Goal: Information Seeking & Learning: Learn about a topic

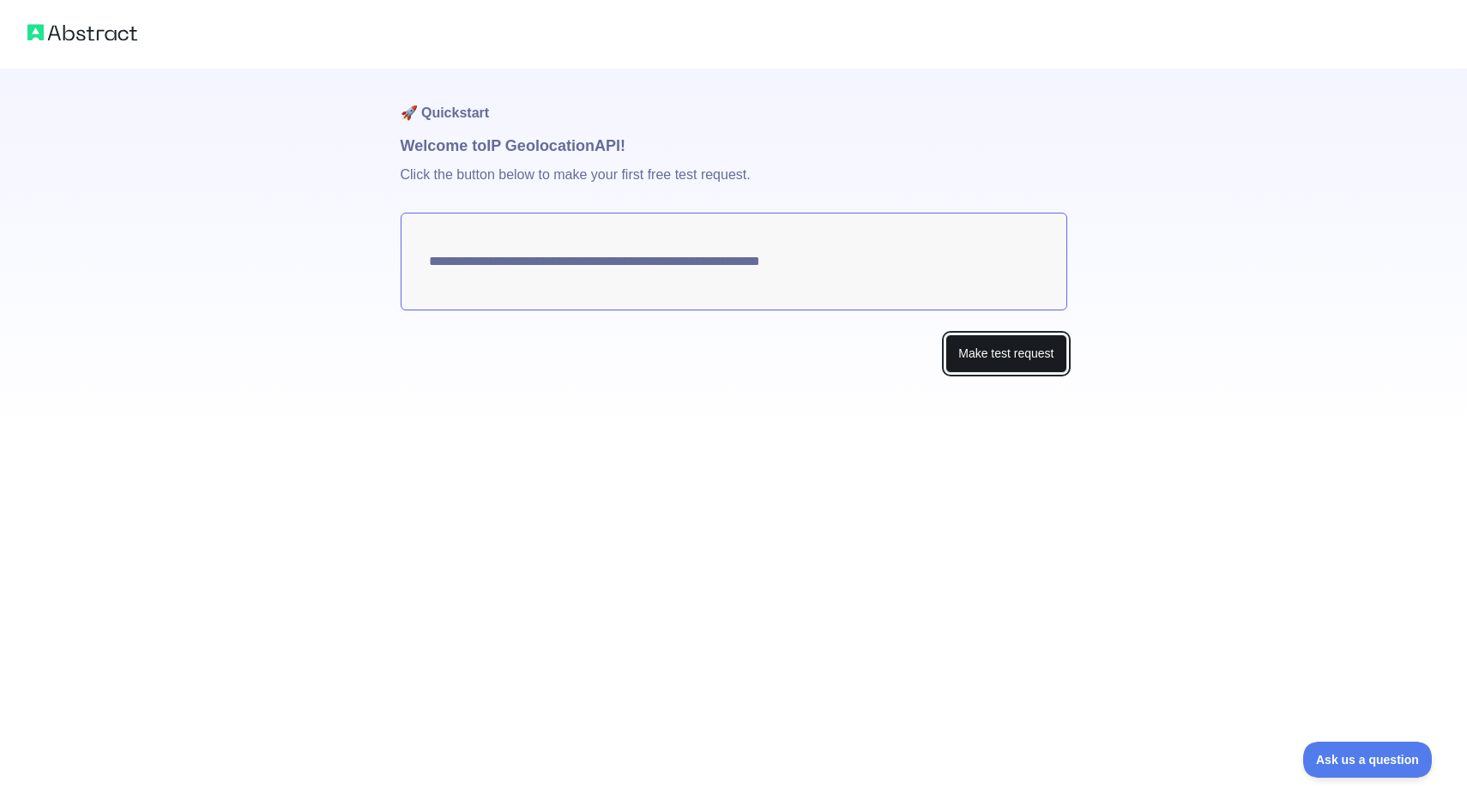
click at [974, 336] on button "Make test request" at bounding box center [1005, 353] width 121 height 38
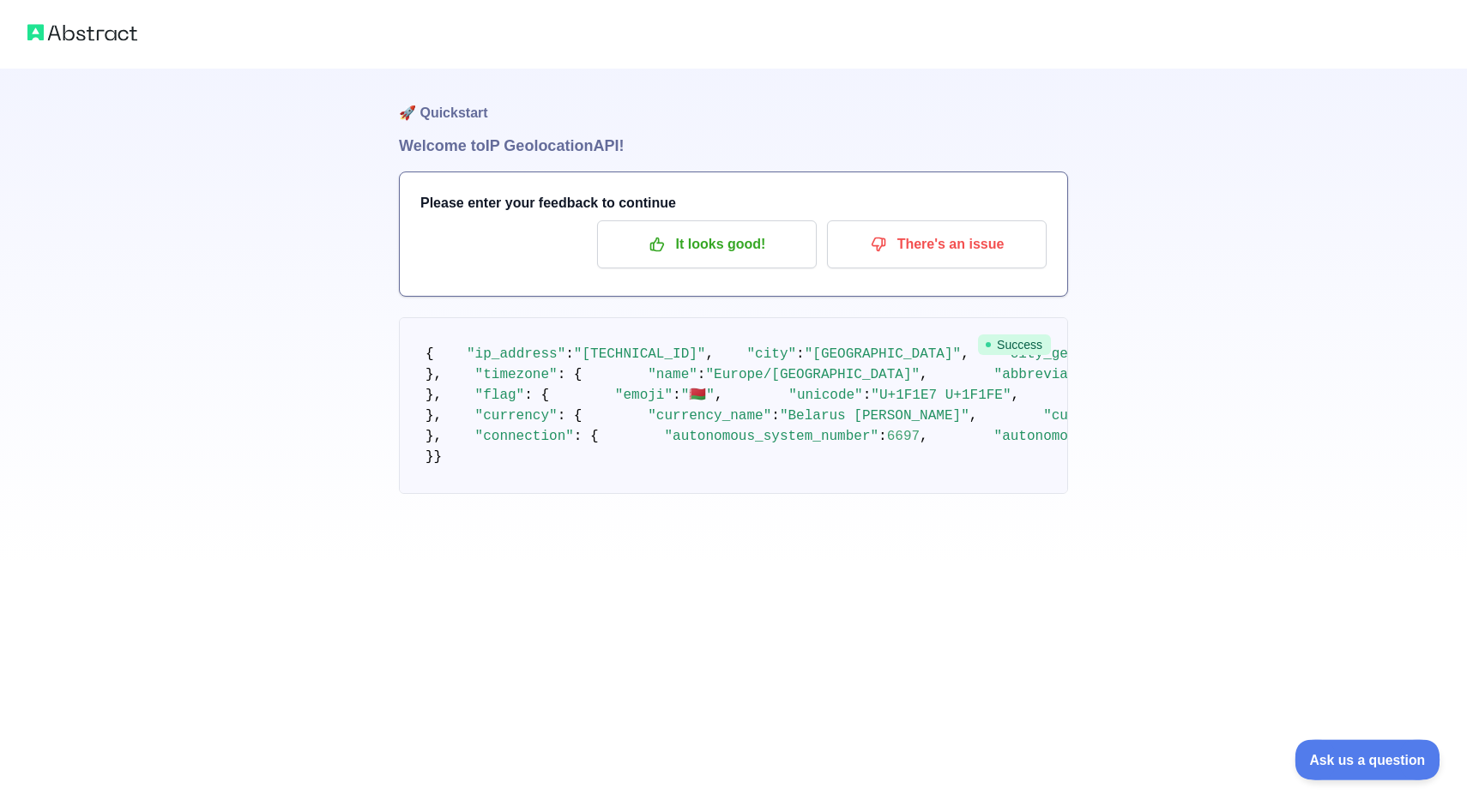
click at [1352, 762] on span "Ask us a question" at bounding box center [1359, 757] width 129 height 12
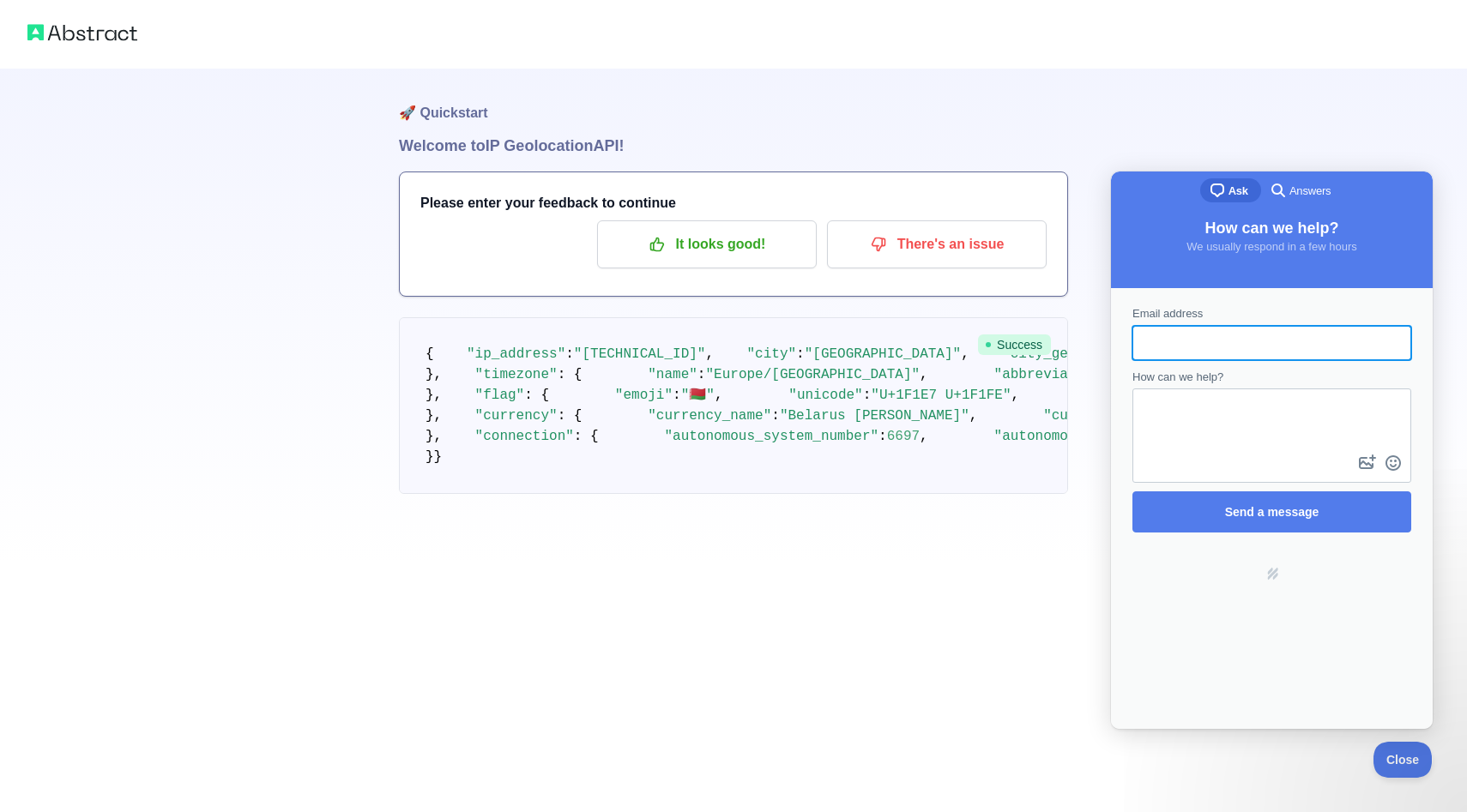
click at [991, 71] on h1 "🚀 Quickstart" at bounding box center [733, 101] width 669 height 65
click at [93, 37] on img at bounding box center [83, 32] width 109 height 24
click at [65, 34] on img at bounding box center [83, 32] width 109 height 24
click at [1398, 755] on span "Close" at bounding box center [1398, 757] width 59 height 12
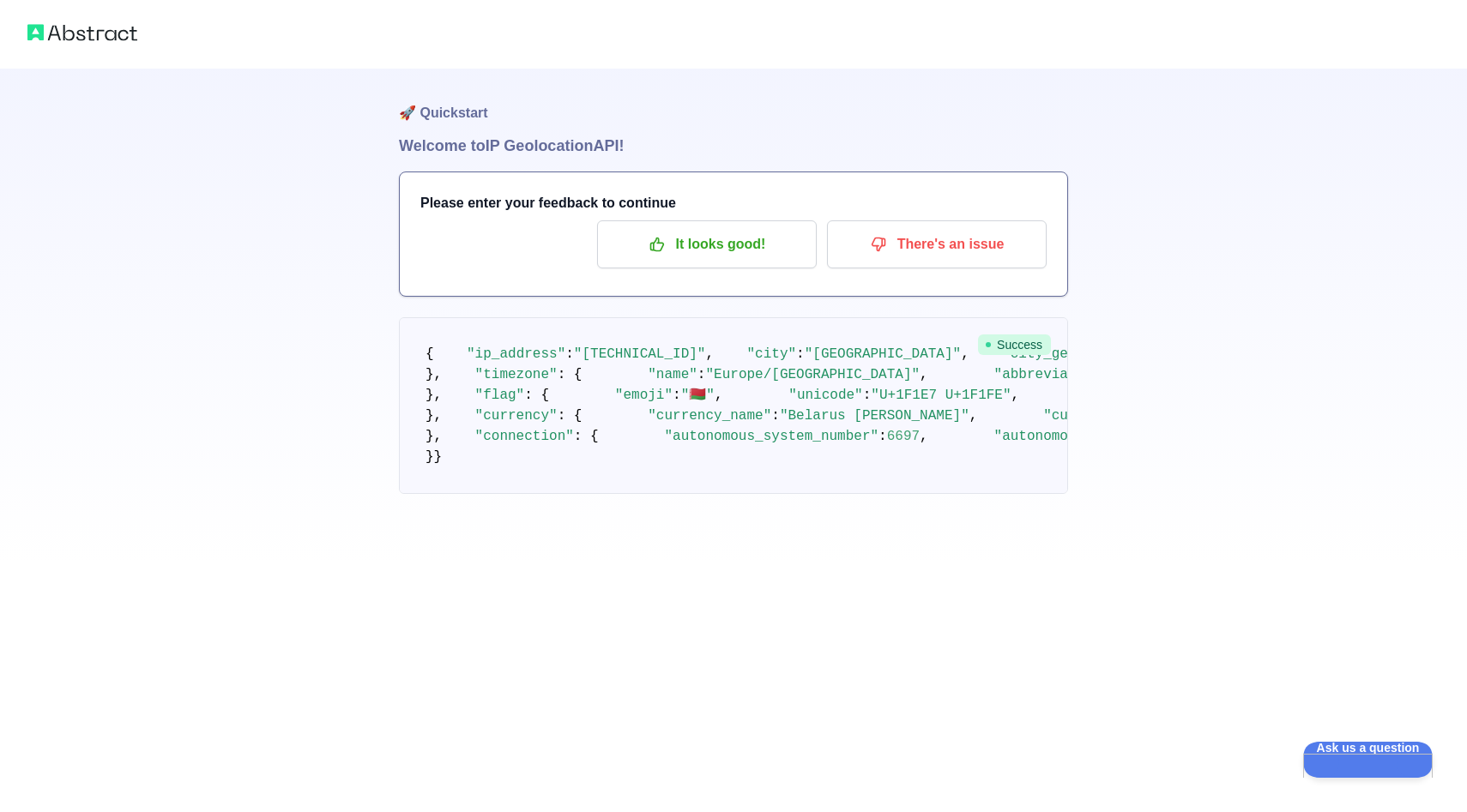
click at [61, 33] on img at bounding box center [83, 32] width 109 height 24
click at [62, 30] on img at bounding box center [83, 32] width 109 height 24
click at [429, 107] on h1 "🚀 Quickstart" at bounding box center [733, 101] width 669 height 65
click at [310, 283] on div "🚀 Quickstart Welcome to IP Geolocation API! Please enter your feedback to conti…" at bounding box center [734, 281] width 1467 height 562
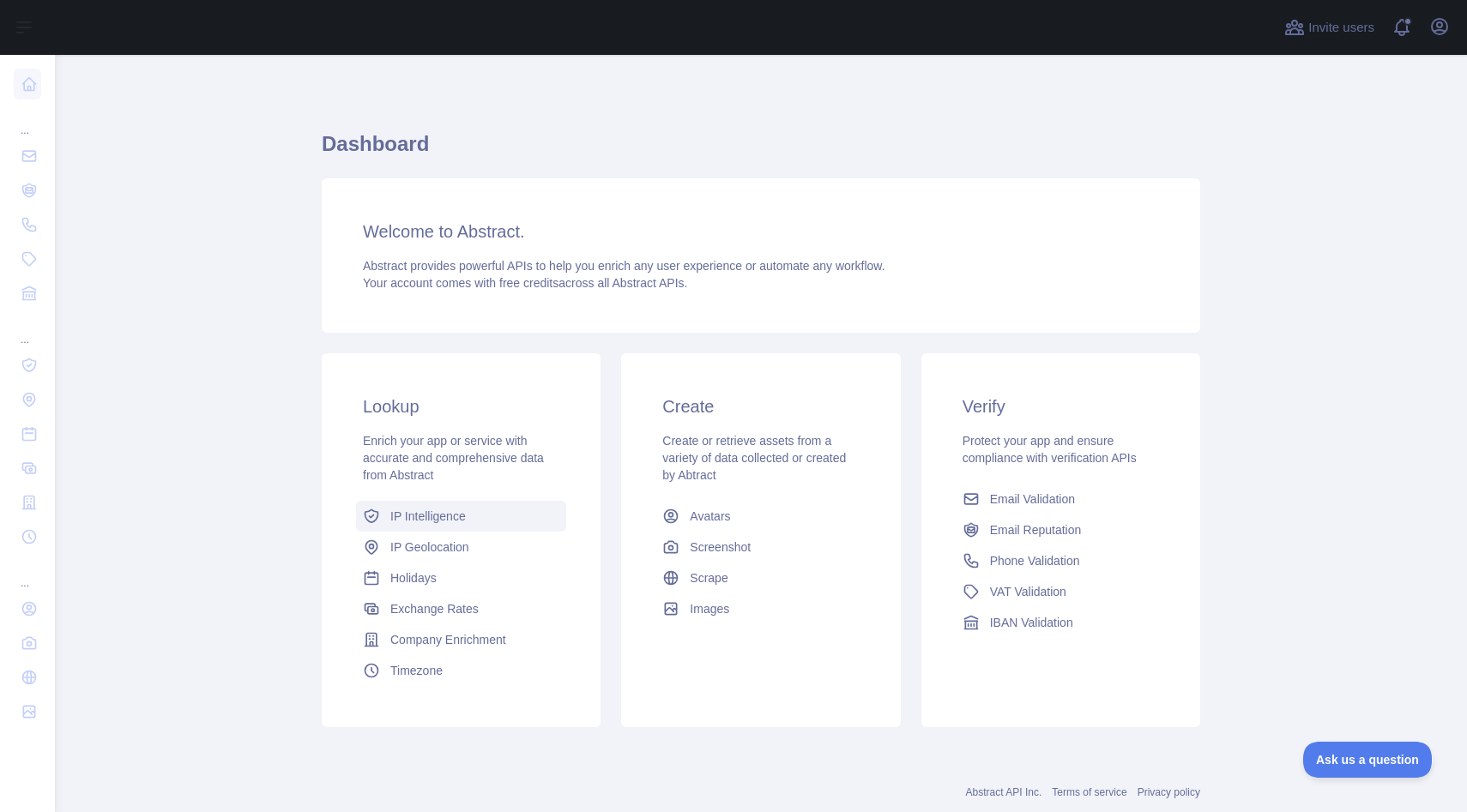
click at [430, 526] on link "IP Intelligence" at bounding box center [461, 516] width 210 height 31
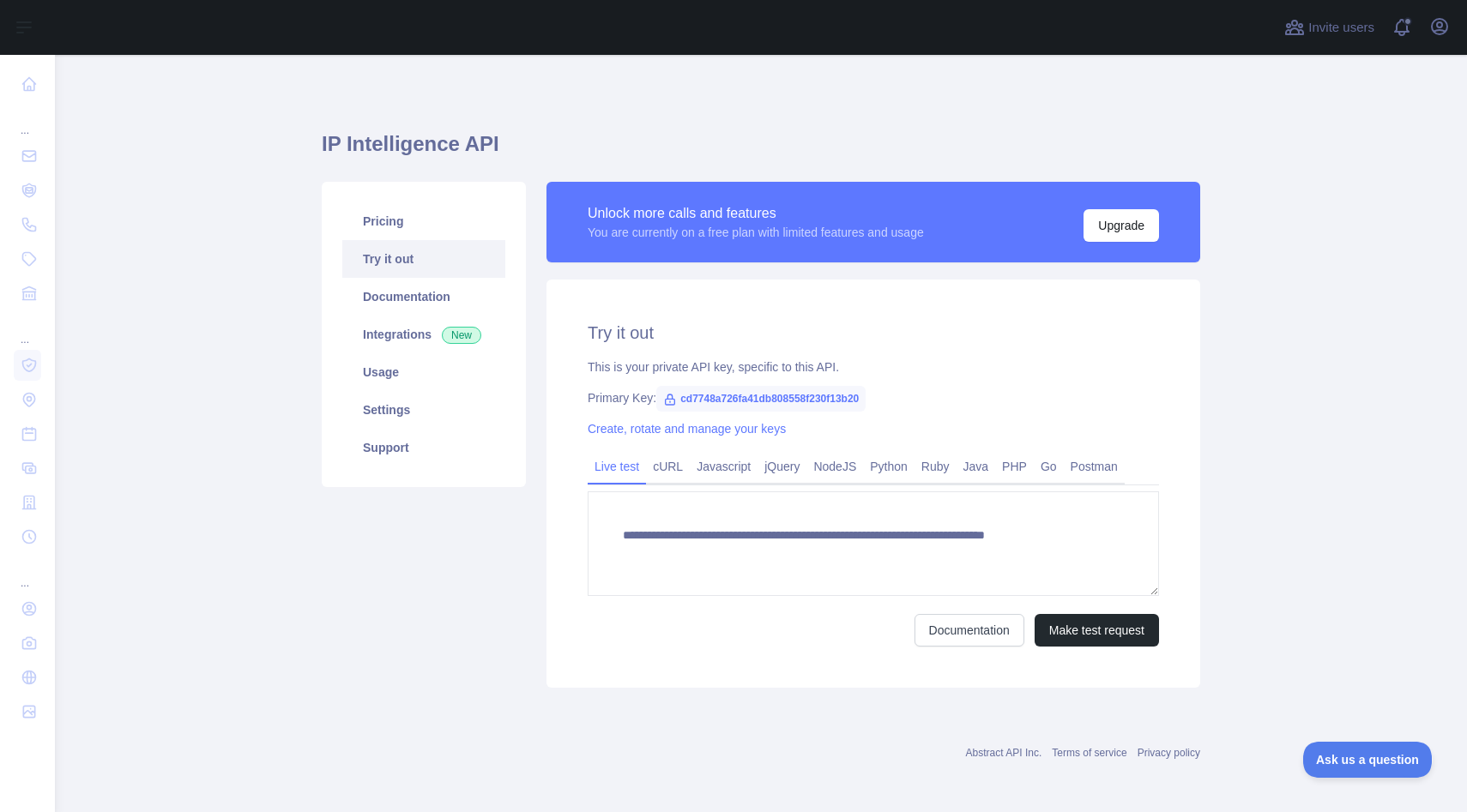
type textarea "**********"
click at [410, 331] on link "Integrations New" at bounding box center [423, 334] width 163 height 37
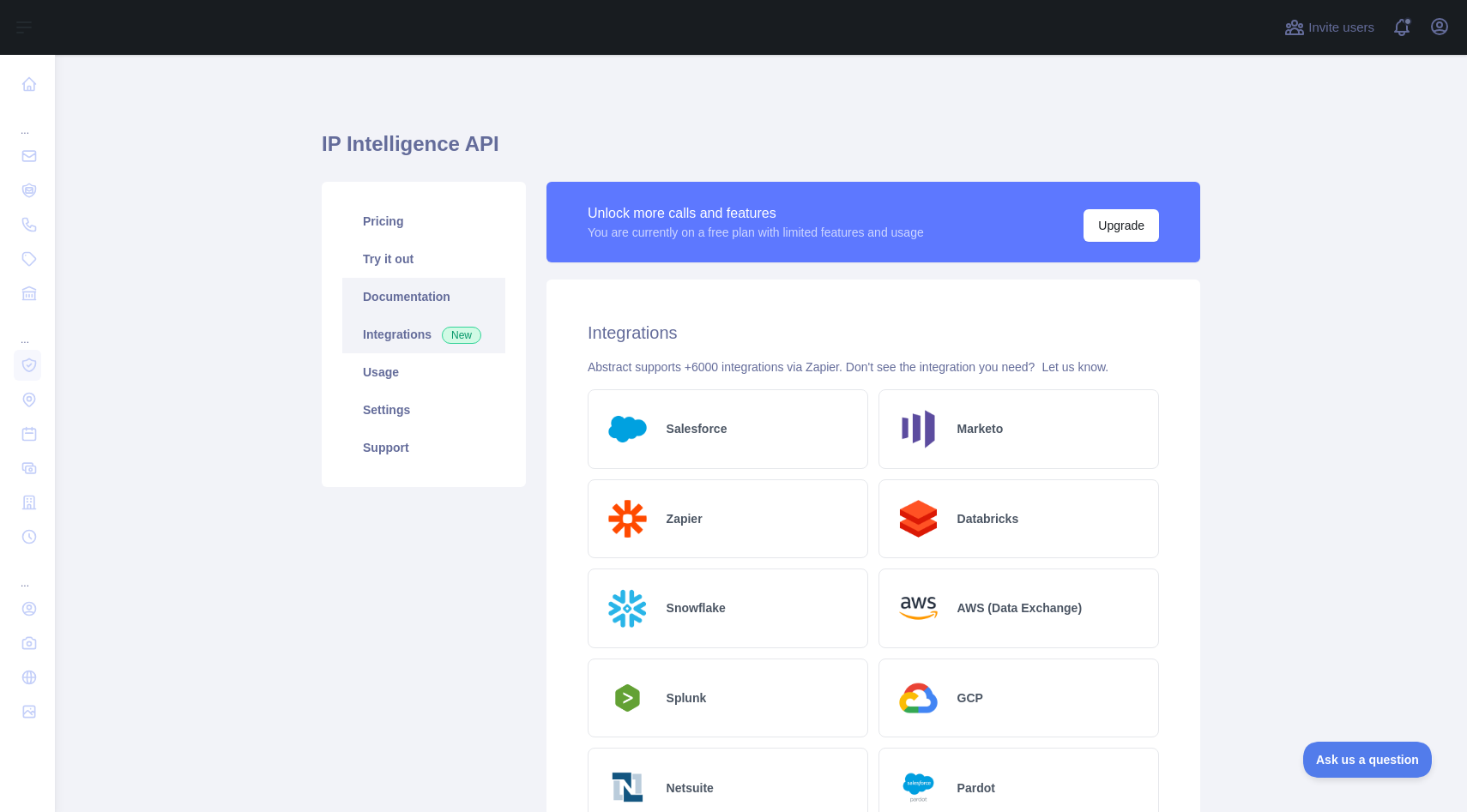
click at [400, 299] on link "Documentation" at bounding box center [423, 296] width 163 height 37
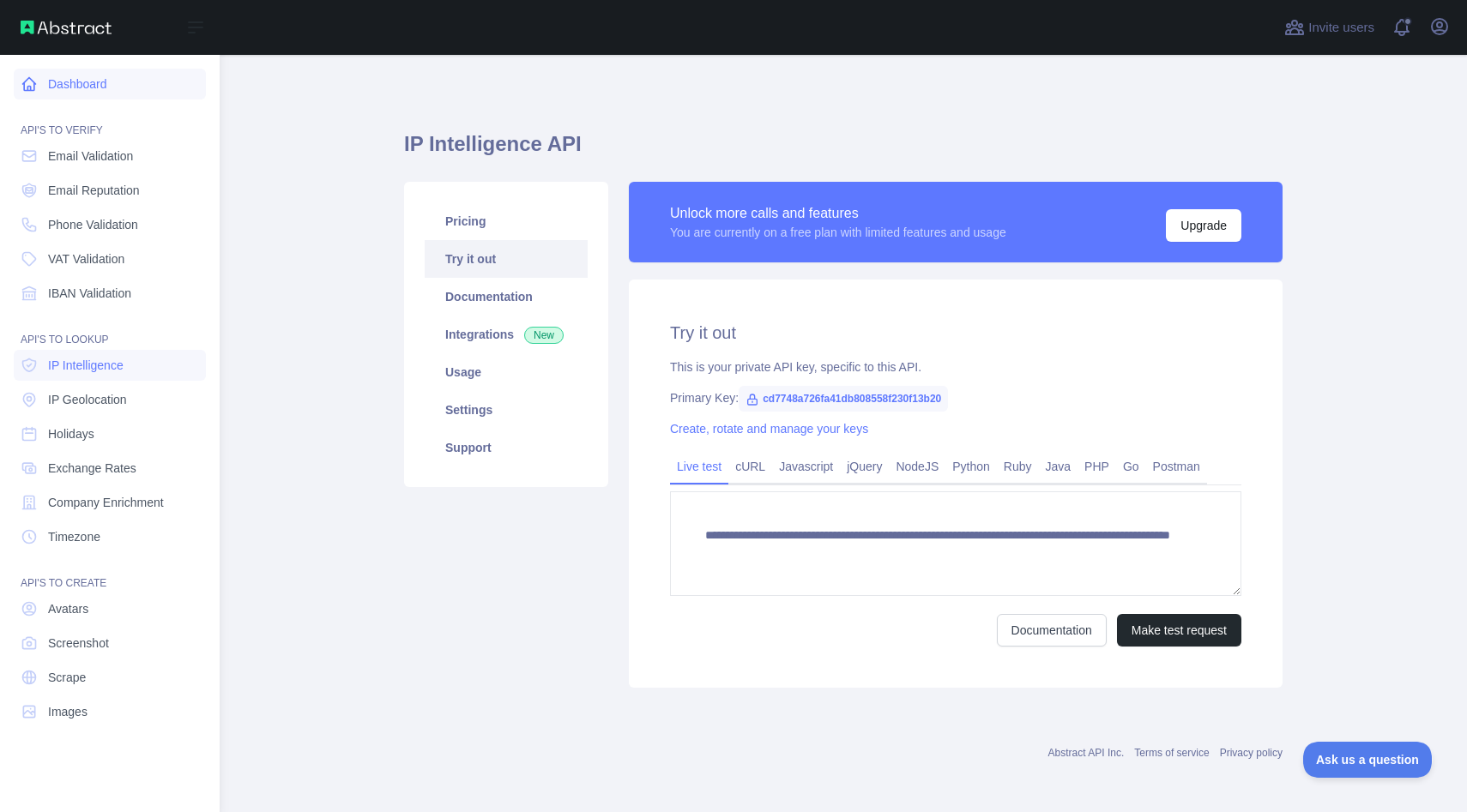
click at [70, 82] on link "Dashboard" at bounding box center [109, 84] width 192 height 31
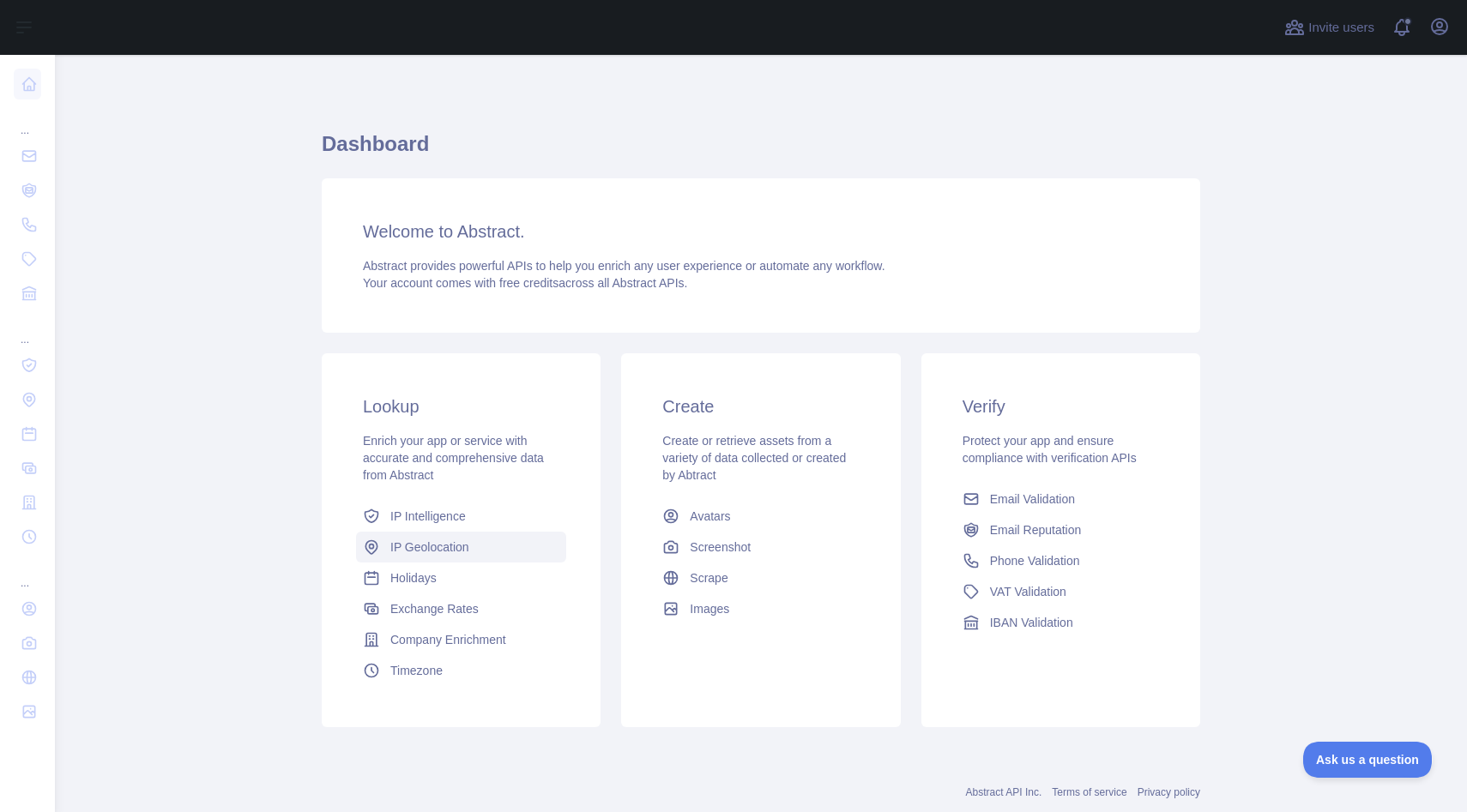
click at [463, 561] on link "IP Geolocation" at bounding box center [461, 547] width 210 height 31
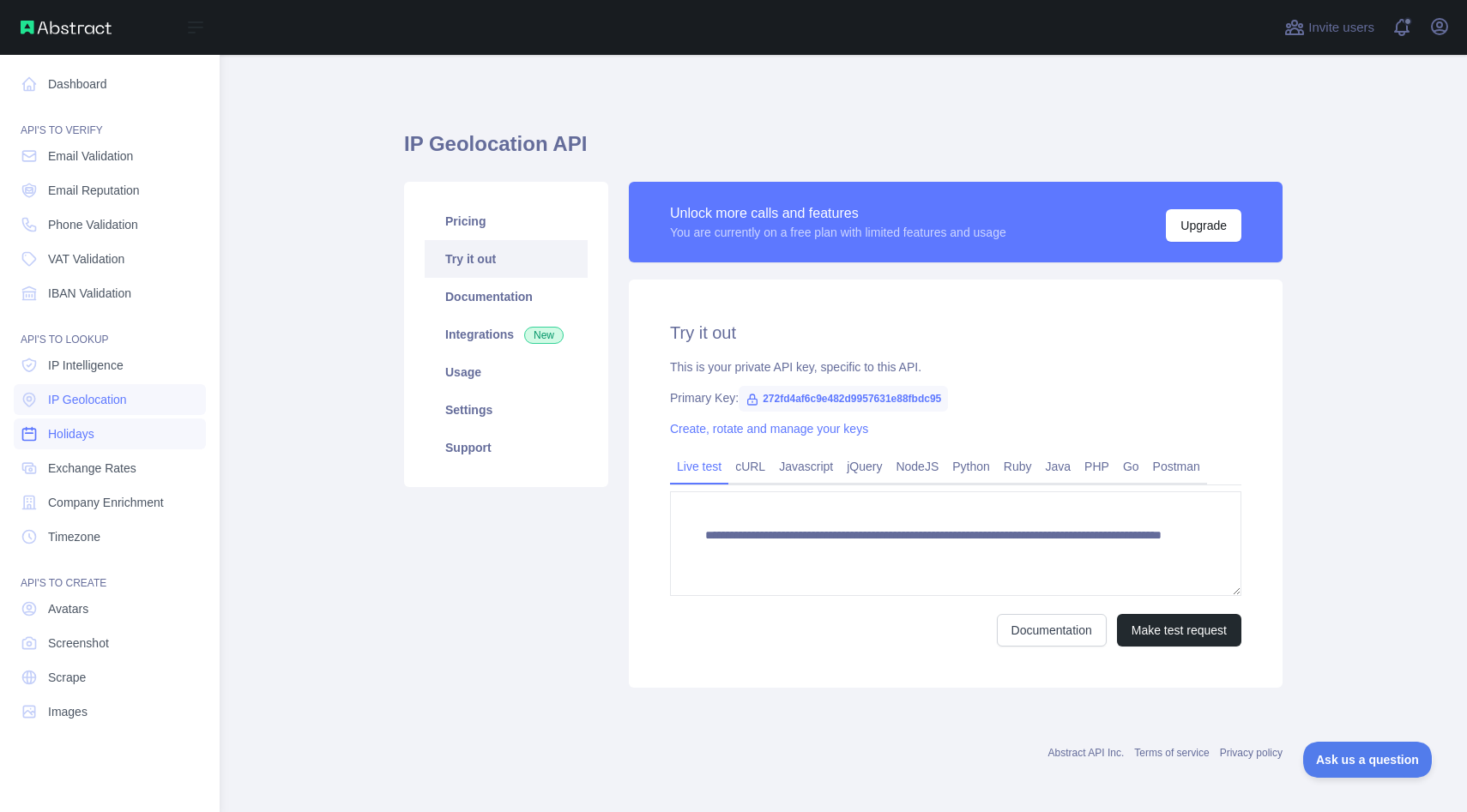
click at [100, 428] on link "Holidays" at bounding box center [109, 434] width 192 height 31
